Goal: Task Accomplishment & Management: Manage account settings

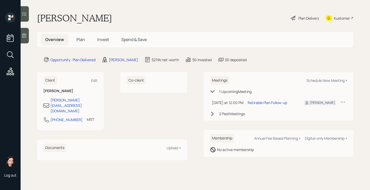
click at [306, 20] on div "Plan Delivery" at bounding box center [308, 17] width 21 height 5
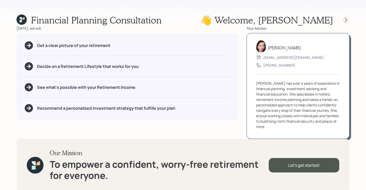
click at [343, 19] on div at bounding box center [346, 19] width 7 height 7
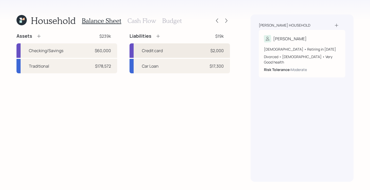
click at [187, 48] on div "Credit card $2,000" at bounding box center [180, 50] width 101 height 14
select select "credit_card"
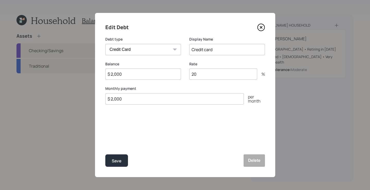
click at [264, 29] on icon at bounding box center [261, 27] width 8 height 8
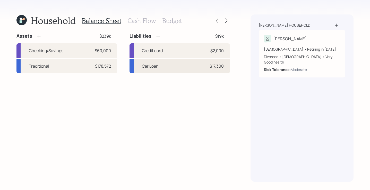
click at [170, 67] on div "Car Loan $17,300" at bounding box center [180, 66] width 101 height 14
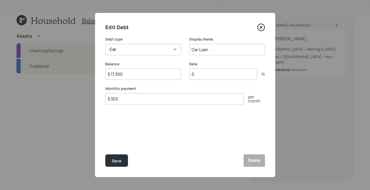
click at [258, 28] on icon at bounding box center [261, 27] width 7 height 7
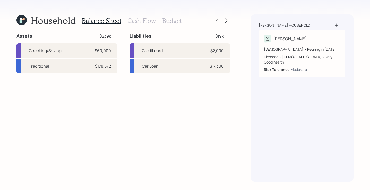
click at [148, 23] on h3 "Cash Flow" at bounding box center [141, 20] width 29 height 7
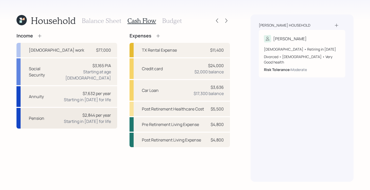
click at [66, 114] on div "Pension $2,844 per year Starting in [DATE] for life" at bounding box center [66, 118] width 101 height 21
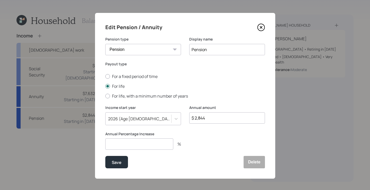
click at [257, 27] on icon at bounding box center [261, 27] width 8 height 8
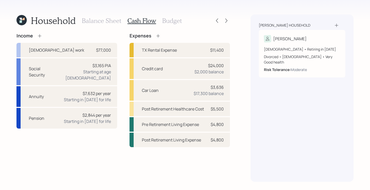
click at [176, 19] on h3 "Budget" at bounding box center [172, 20] width 20 height 7
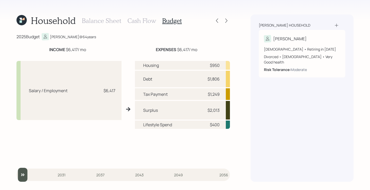
click at [226, 17] on div "Household Balance Sheet Cash Flow Budget" at bounding box center [123, 20] width 214 height 12
click at [224, 21] on icon at bounding box center [226, 20] width 5 height 5
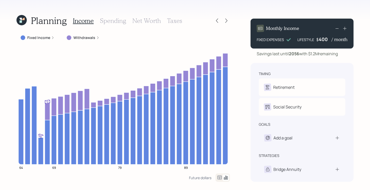
click at [142, 17] on h3 "Net Worth" at bounding box center [146, 20] width 29 height 7
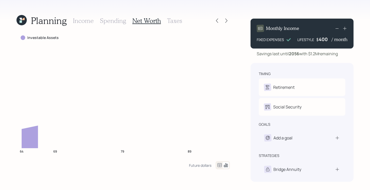
click at [167, 18] on h3 "Taxes" at bounding box center [174, 20] width 15 height 7
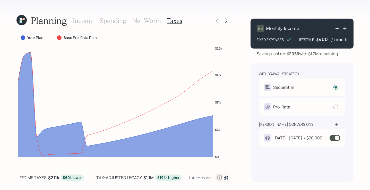
click at [118, 18] on h3 "Spending" at bounding box center [113, 20] width 26 height 7
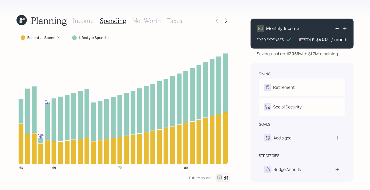
click at [80, 21] on h3 "Income" at bounding box center [83, 20] width 21 height 7
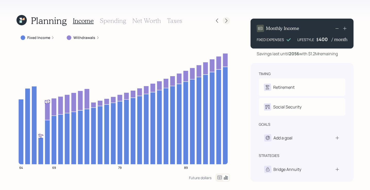
click at [223, 22] on div at bounding box center [226, 20] width 7 height 7
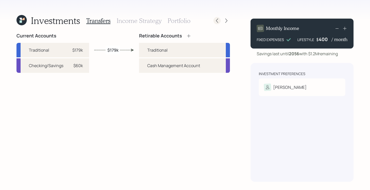
click at [217, 20] on icon at bounding box center [217, 20] width 5 height 5
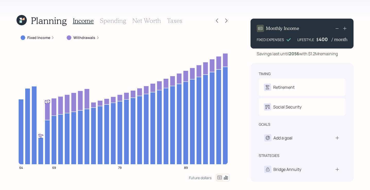
click at [115, 23] on h3 "Spending" at bounding box center [113, 20] width 26 height 7
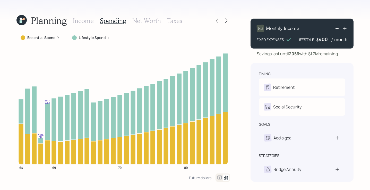
click at [170, 20] on h3 "Taxes" at bounding box center [174, 20] width 15 height 7
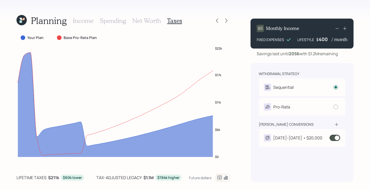
click at [335, 139] on span at bounding box center [335, 137] width 11 height 6
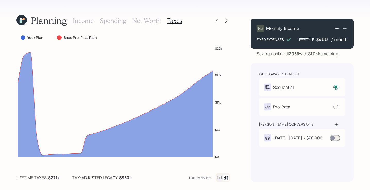
click at [336, 138] on span at bounding box center [335, 137] width 11 height 6
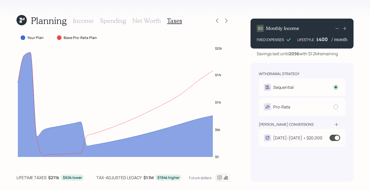
click at [334, 137] on span at bounding box center [335, 137] width 11 height 6
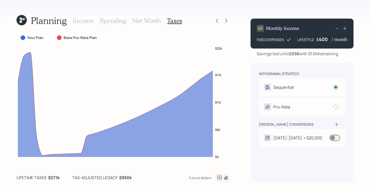
click at [334, 135] on span at bounding box center [335, 137] width 11 height 6
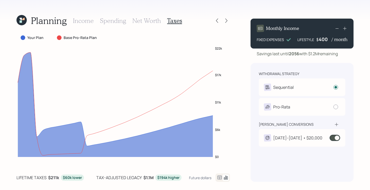
click at [335, 139] on span at bounding box center [335, 137] width 11 height 6
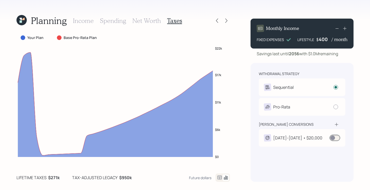
click at [334, 138] on span at bounding box center [335, 137] width 11 height 6
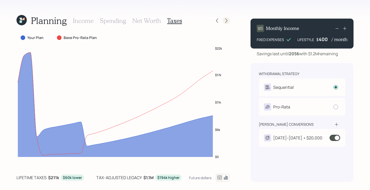
click at [225, 18] on icon at bounding box center [226, 20] width 5 height 5
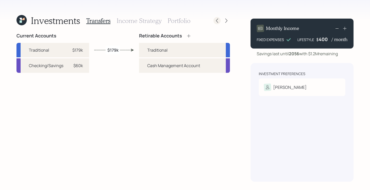
click at [216, 20] on icon at bounding box center [217, 21] width 2 height 4
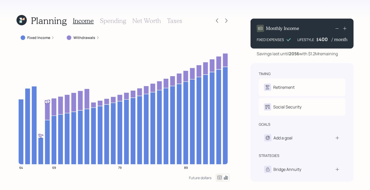
click at [85, 37] on label "Withdrawals" at bounding box center [84, 37] width 22 height 5
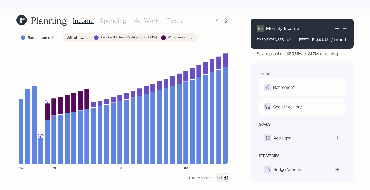
click at [225, 20] on icon at bounding box center [226, 20] width 5 height 5
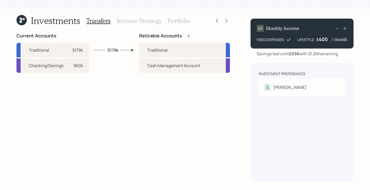
click at [139, 24] on div "Transfers Income Strategy Portfolio" at bounding box center [138, 20] width 104 height 12
click at [140, 23] on h3 "Income Strategy" at bounding box center [139, 20] width 45 height 7
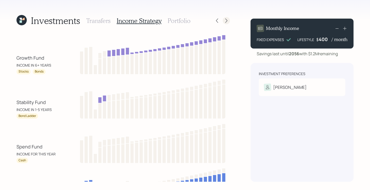
click at [223, 19] on div at bounding box center [222, 20] width 16 height 7
click at [220, 20] on div at bounding box center [217, 20] width 7 height 7
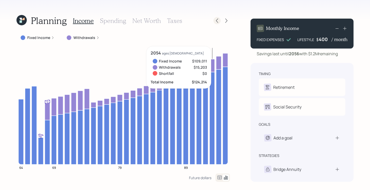
click at [218, 20] on icon at bounding box center [217, 20] width 5 height 5
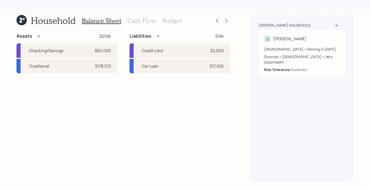
click at [177, 24] on h3 "Budget" at bounding box center [172, 20] width 20 height 7
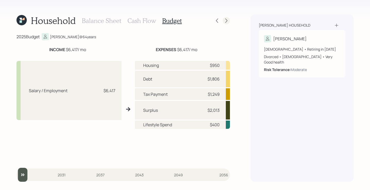
click at [227, 21] on icon at bounding box center [226, 20] width 5 height 5
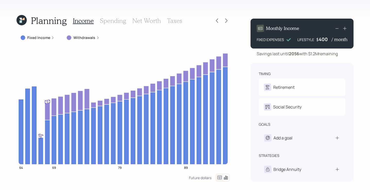
click at [127, 20] on div "Income Spending Net Worth Taxes" at bounding box center [127, 20] width 109 height 12
click at [150, 20] on h3 "Net Worth" at bounding box center [146, 20] width 29 height 7
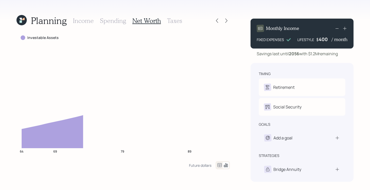
click at [168, 20] on h3 "Taxes" at bounding box center [174, 20] width 15 height 7
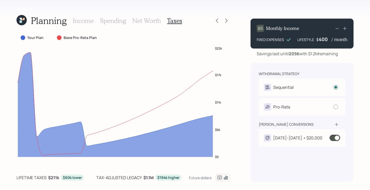
click at [115, 20] on h3 "Spending" at bounding box center [113, 20] width 26 height 7
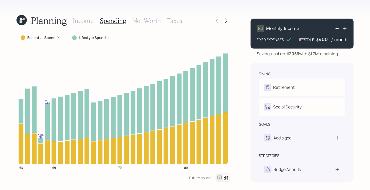
drag, startPoint x: 230, startPoint y: 21, endPoint x: 218, endPoint y: 20, distance: 11.8
click at [230, 21] on div "Planning Income Spending Net Worth Taxes Essential Spend Lifestyle Spend 64 69 …" at bounding box center [185, 95] width 370 height 190
click at [226, 20] on icon at bounding box center [226, 20] width 5 height 5
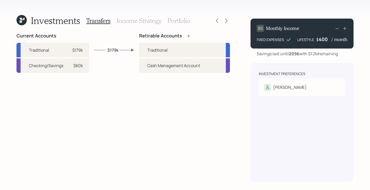
click at [144, 19] on h3 "Income Strategy" at bounding box center [139, 20] width 45 height 7
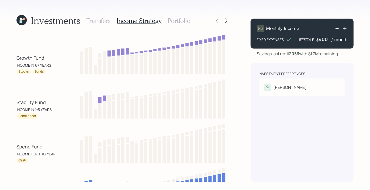
click at [173, 19] on h3 "Portfolio" at bounding box center [179, 20] width 23 height 7
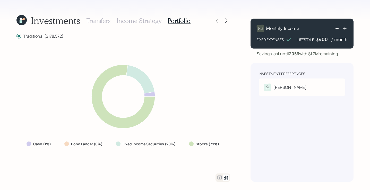
click at [142, 19] on h3 "Income Strategy" at bounding box center [139, 20] width 45 height 7
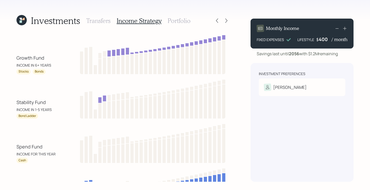
click at [230, 107] on div "Investments Transfers Income Strategy Portfolio Growth Fund INCOME IN 6+ YEARS …" at bounding box center [185, 95] width 370 height 190
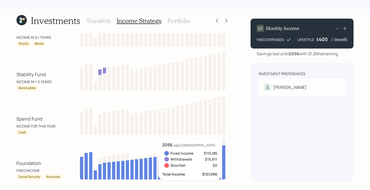
scroll to position [43, 0]
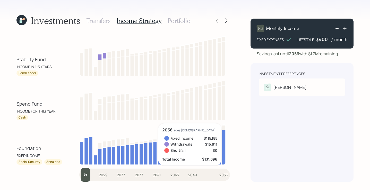
drag, startPoint x: 259, startPoint y: 145, endPoint x: 134, endPoint y: 177, distance: 129.2
click at [249, 150] on div "Investments Transfers Income Strategy Portfolio Growth Fund INCOME IN 6+ YEARS …" at bounding box center [185, 95] width 370 height 190
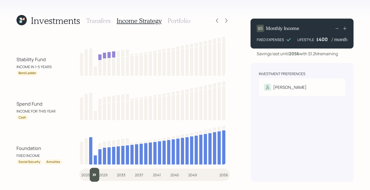
type input "2025"
drag, startPoint x: 85, startPoint y: 175, endPoint x: 257, endPoint y: 145, distance: 173.9
click at [79, 167] on input "slider" at bounding box center [154, 174] width 151 height 14
drag, startPoint x: 226, startPoint y: 113, endPoint x: 228, endPoint y: 114, distance: 2.7
click at [228, 114] on div "Growth Fund INCOME IN 6+ YEARS Stocks Bonds Stability Fund INCOME IN 1-5 YEARS …" at bounding box center [123, 107] width 214 height 148
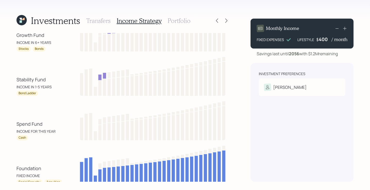
scroll to position [0, 0]
